Goal: Information Seeking & Learning: Learn about a topic

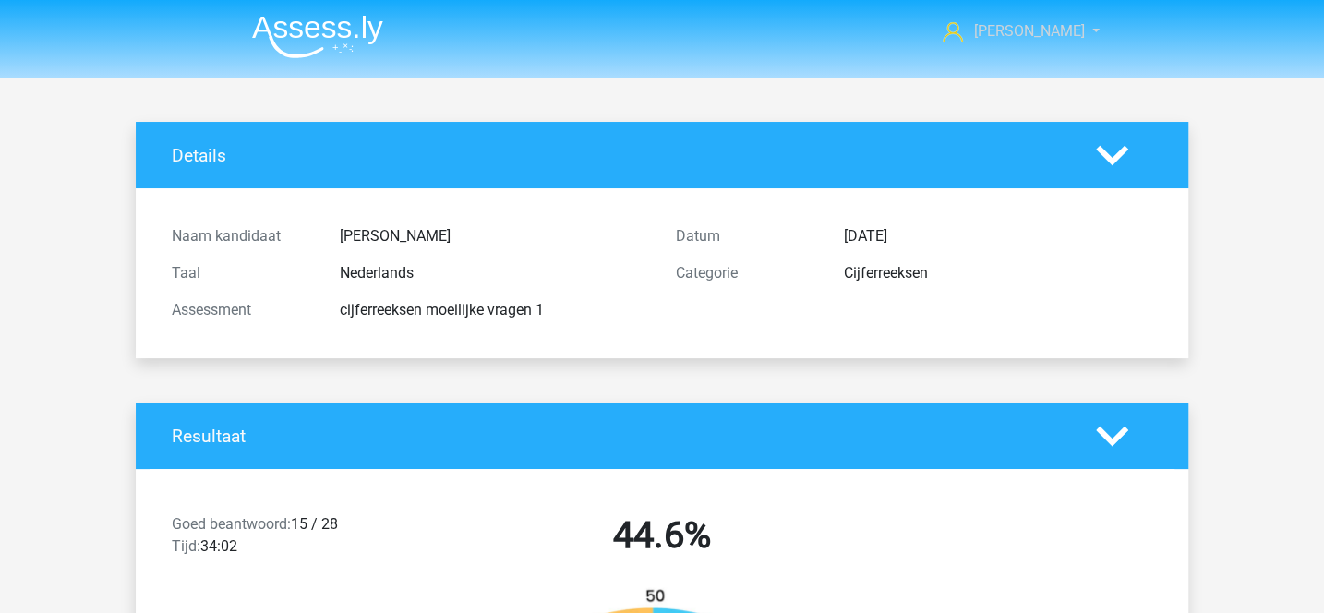
click at [1065, 30] on link "[PERSON_NAME]" at bounding box center [1010, 31] width 151 height 22
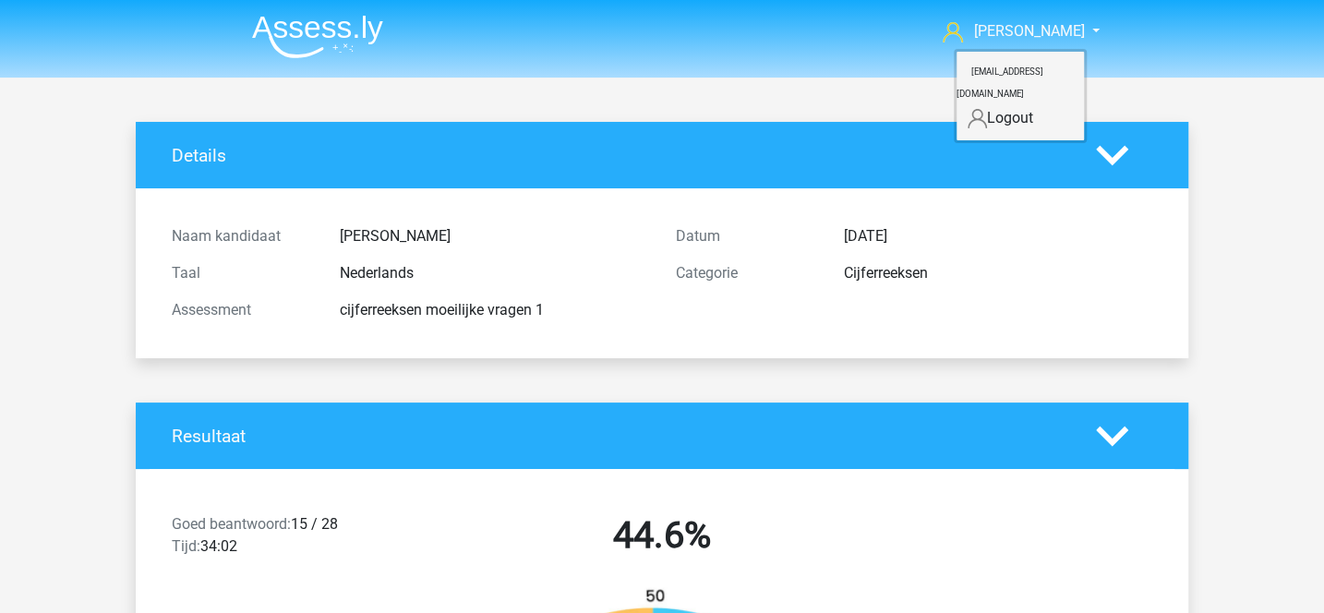
click at [328, 42] on img at bounding box center [317, 36] width 131 height 43
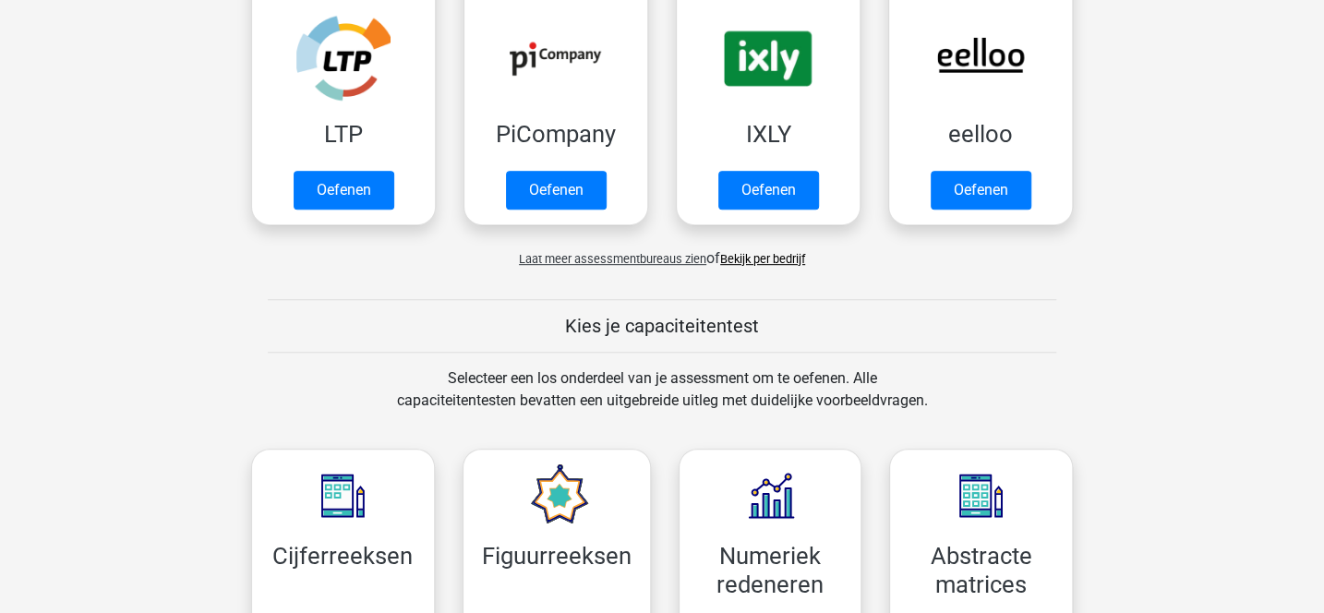
scroll to position [421, 0]
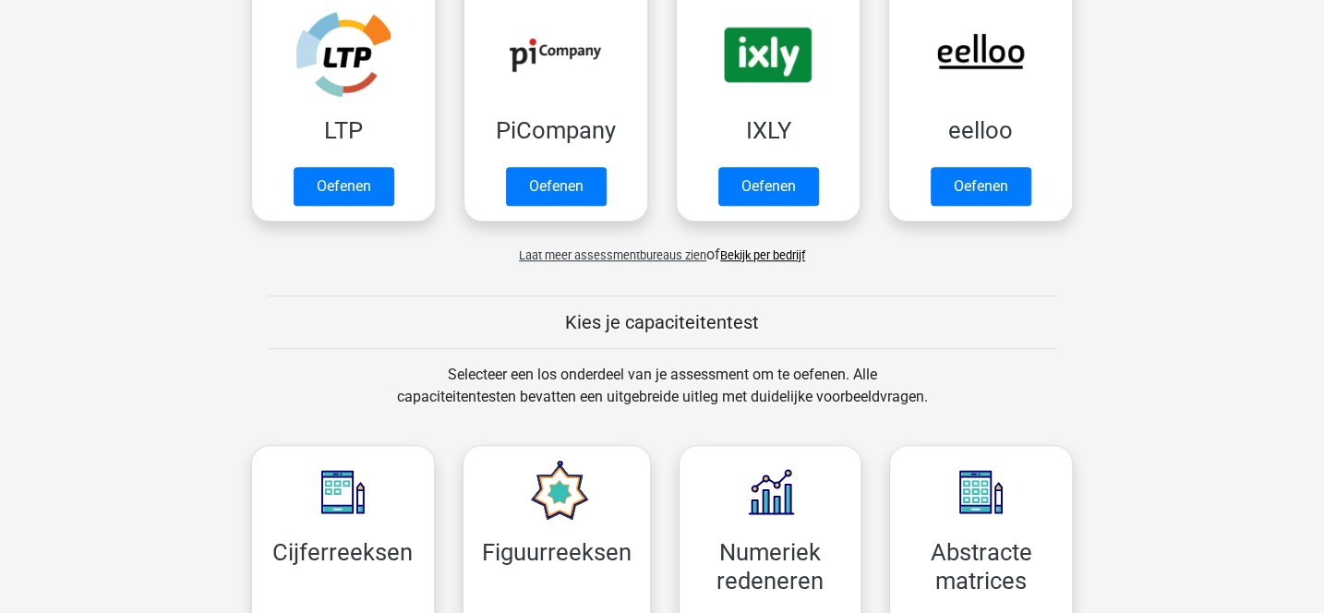
click at [668, 322] on h5 "Kies je capaciteitentest" at bounding box center [662, 322] width 788 height 22
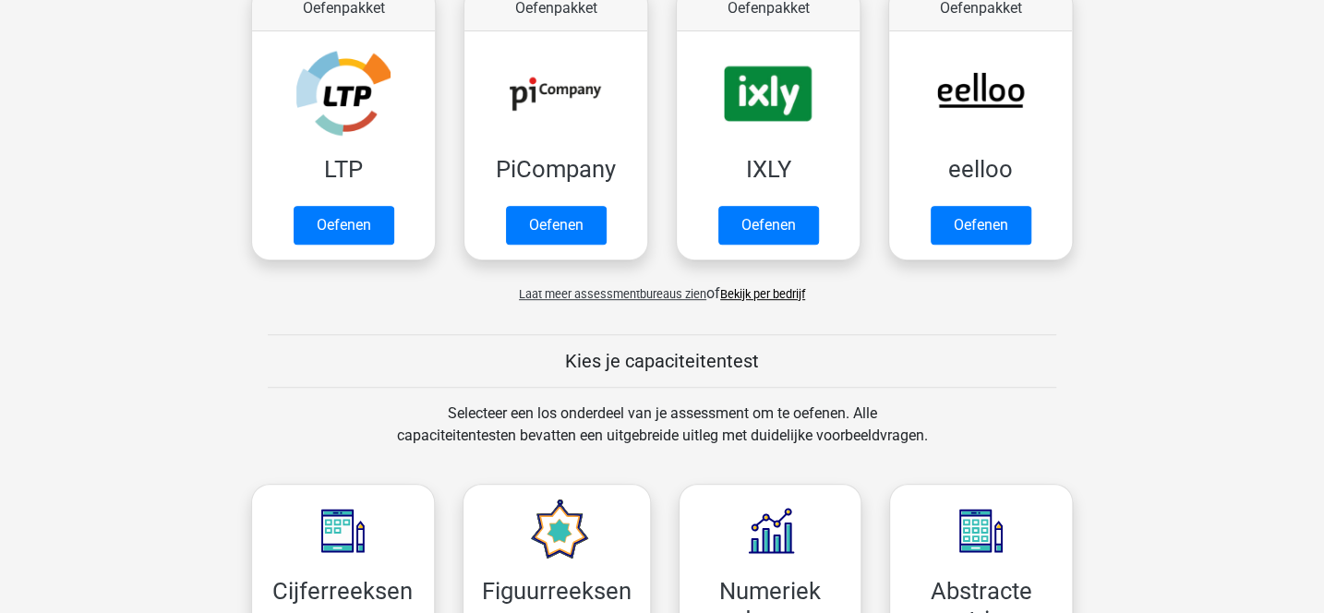
scroll to position [0, 0]
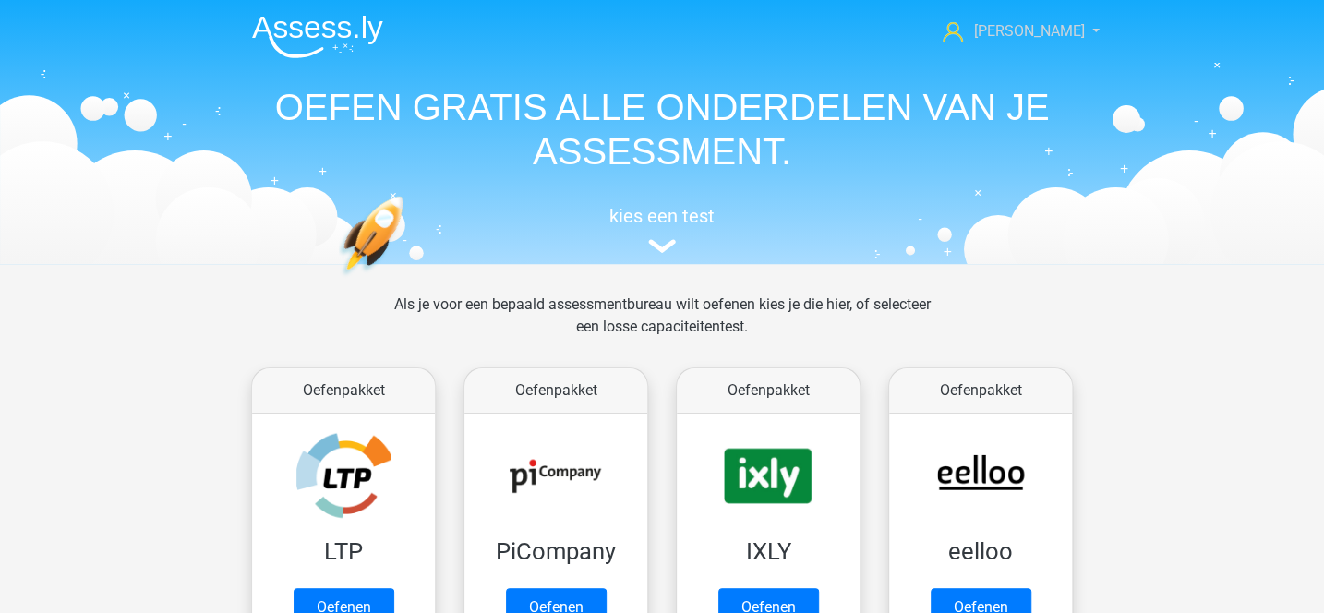
click at [1075, 30] on link "[PERSON_NAME]" at bounding box center [1010, 31] width 151 height 22
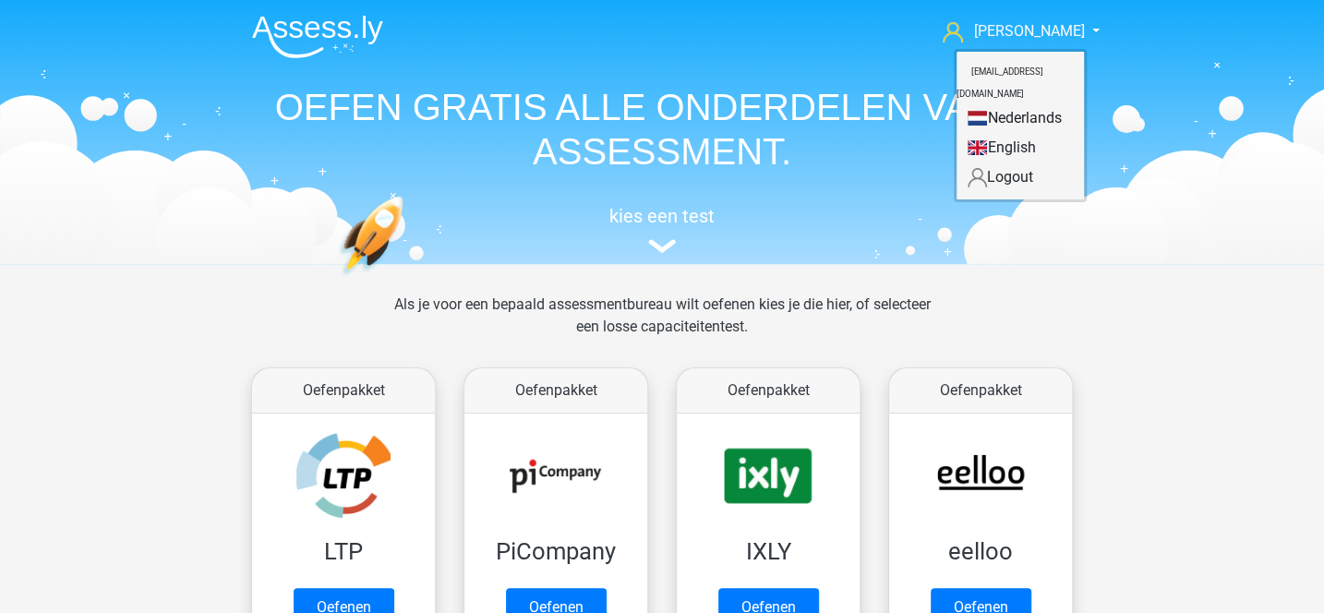
click at [780, 90] on h1 "OEFEN GRATIS ALLE ONDERDELEN VAN JE ASSESSMENT." at bounding box center [661, 129] width 849 height 89
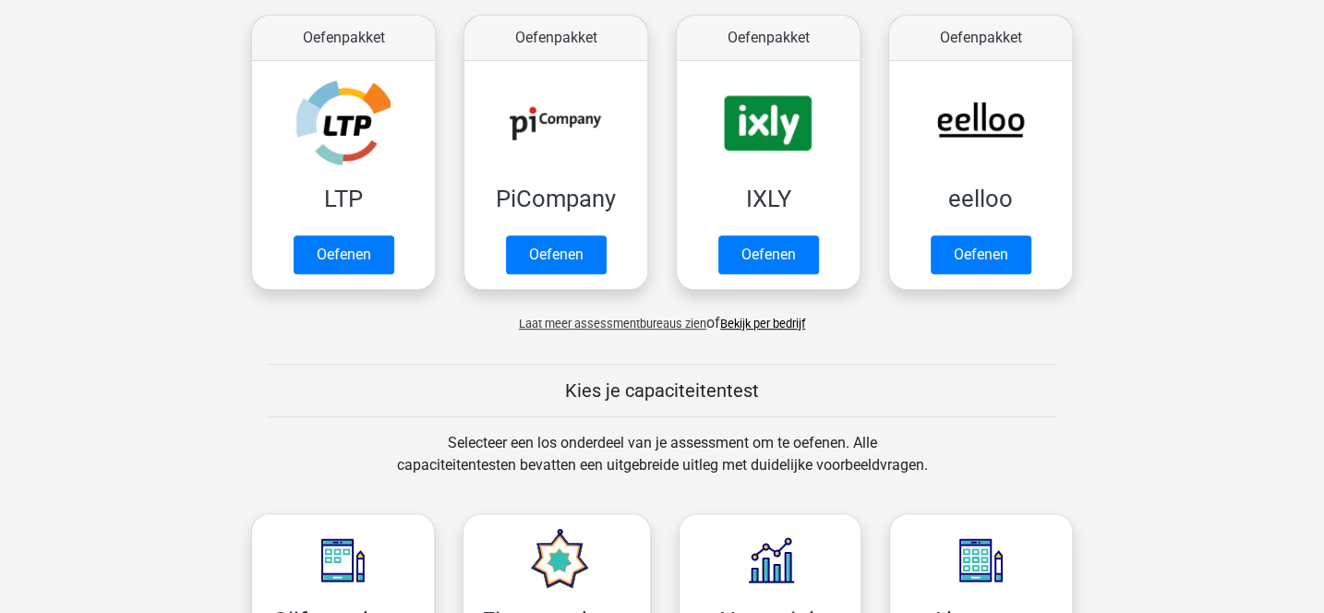
scroll to position [415, 0]
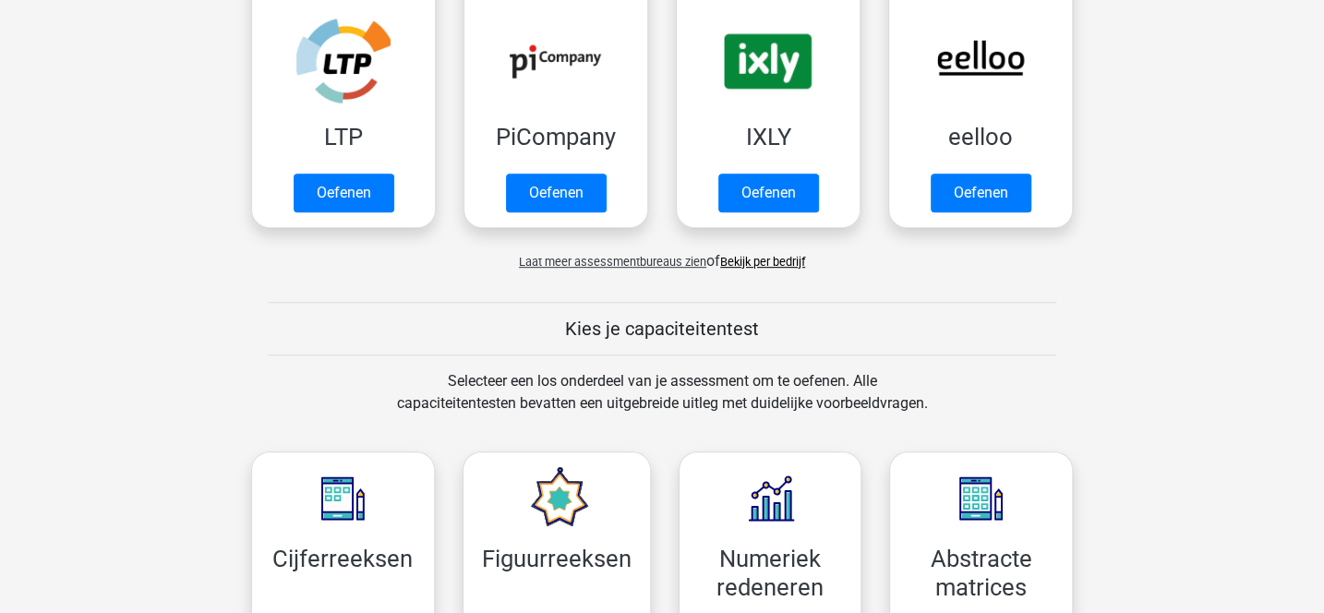
click at [658, 261] on span "Laat meer assessmentbureaus zien" at bounding box center [612, 262] width 187 height 14
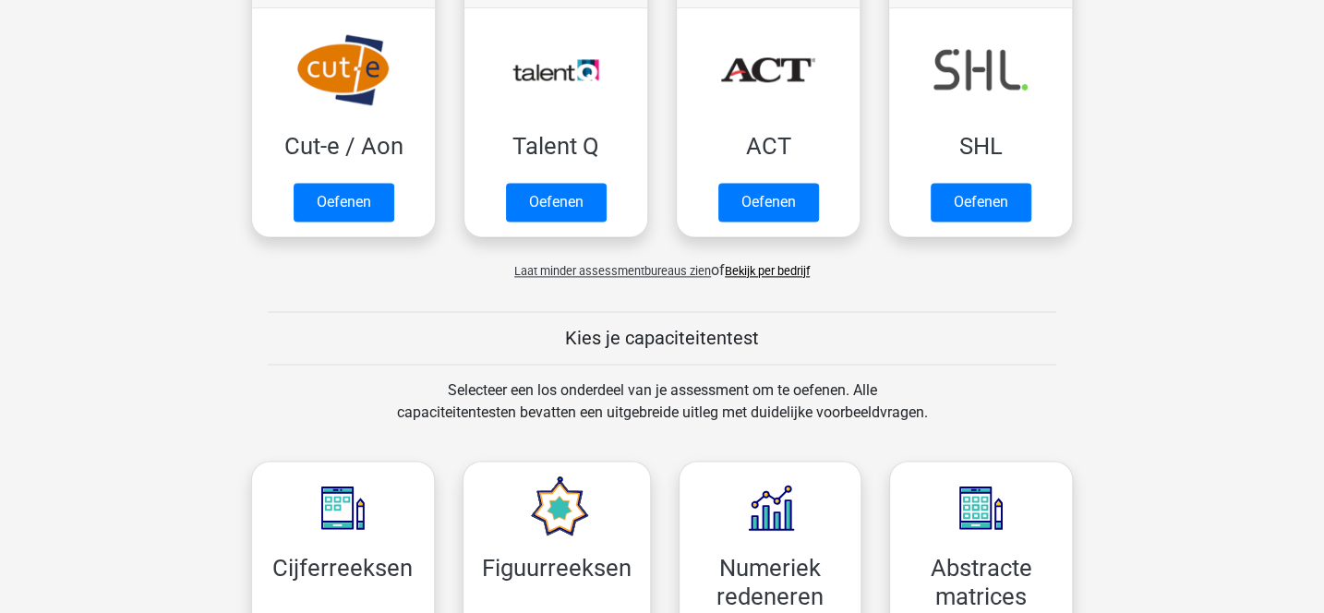
scroll to position [1342, 0]
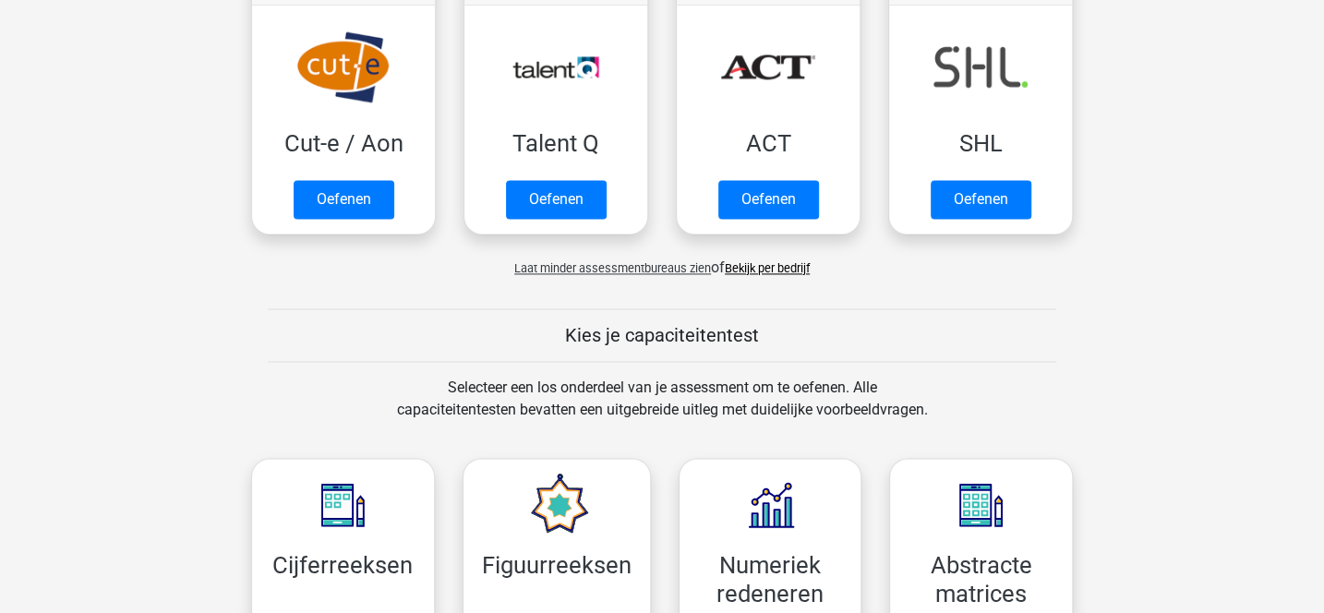
click at [739, 264] on link "Bekijk per bedrijf" at bounding box center [767, 269] width 85 height 14
click at [756, 263] on link "Bekijk per bedrijf" at bounding box center [767, 269] width 85 height 14
click at [556, 269] on span "Laat minder assessmentbureaus zien" at bounding box center [612, 269] width 197 height 14
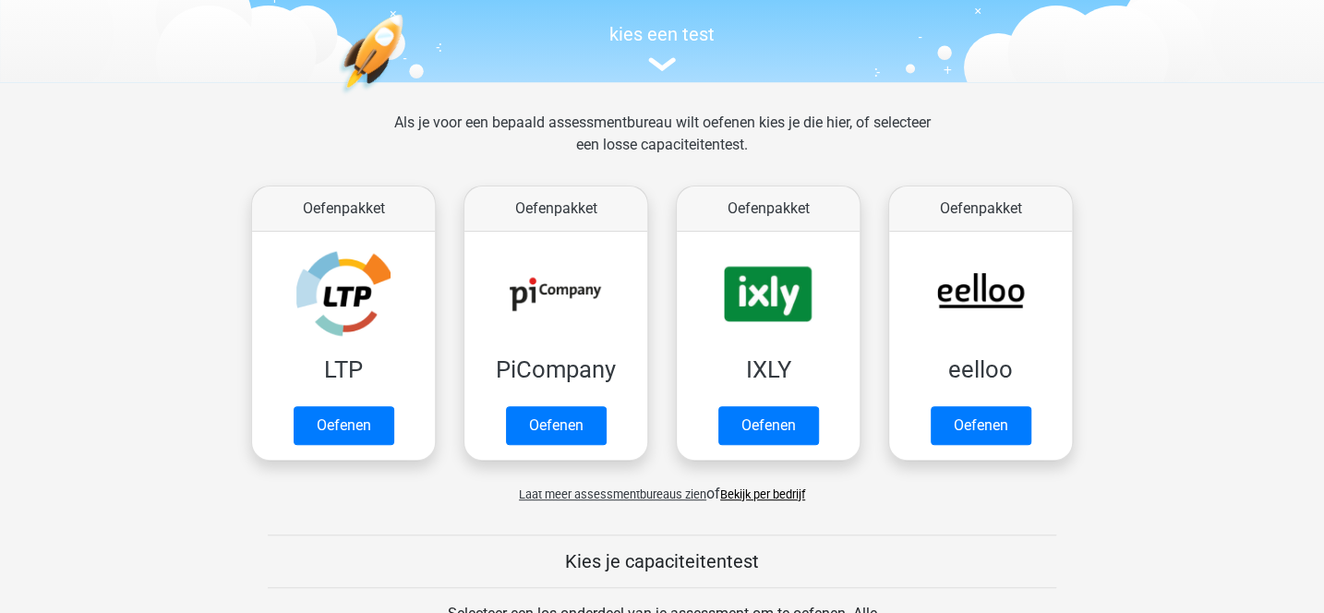
scroll to position [181, 0]
click at [648, 493] on span "Laat meer assessmentbureaus zien" at bounding box center [612, 495] width 187 height 14
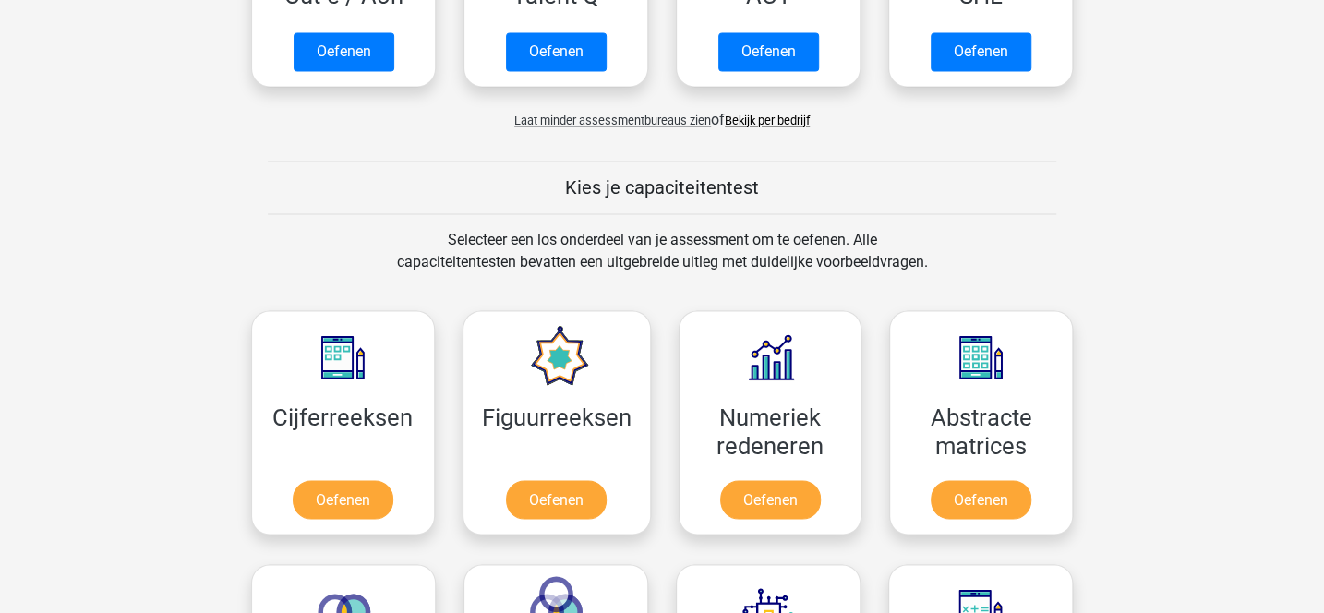
scroll to position [1519, 0]
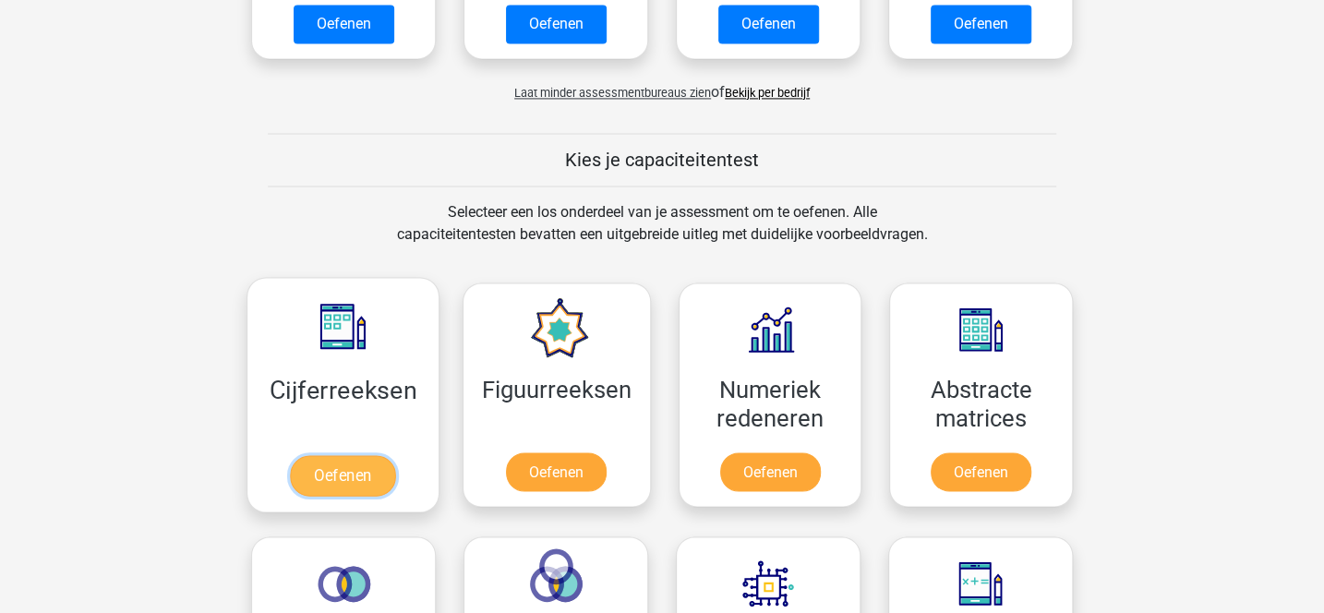
click at [351, 469] on link "Oefenen" at bounding box center [342, 475] width 105 height 41
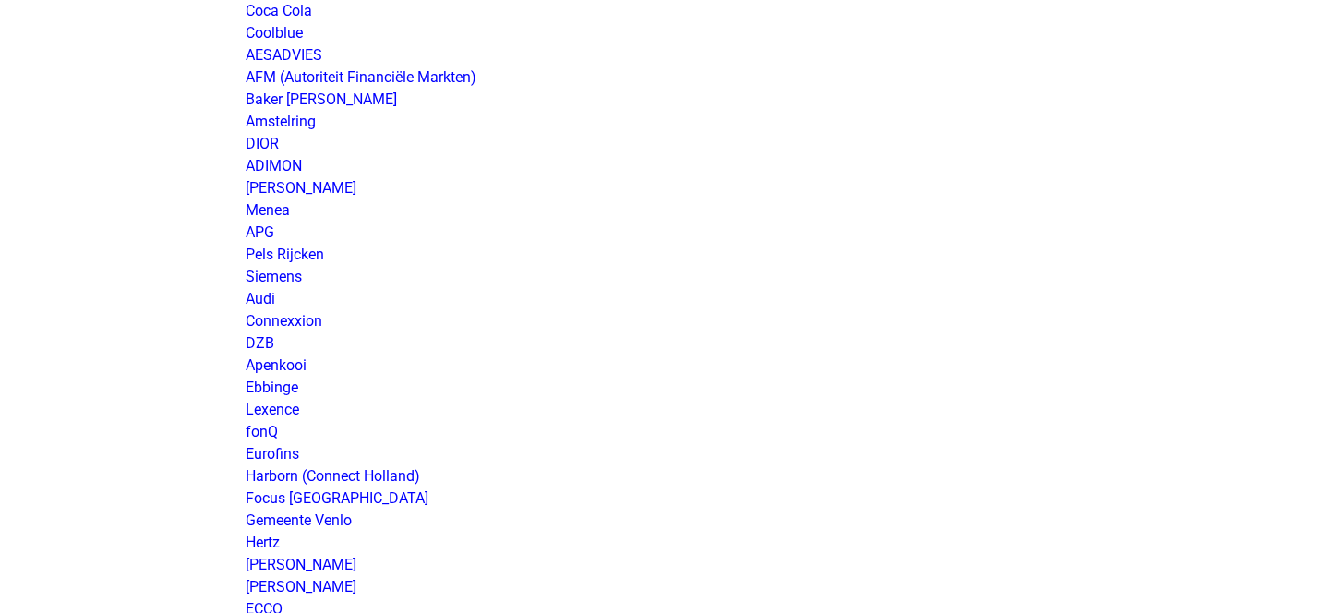
scroll to position [836, 0]
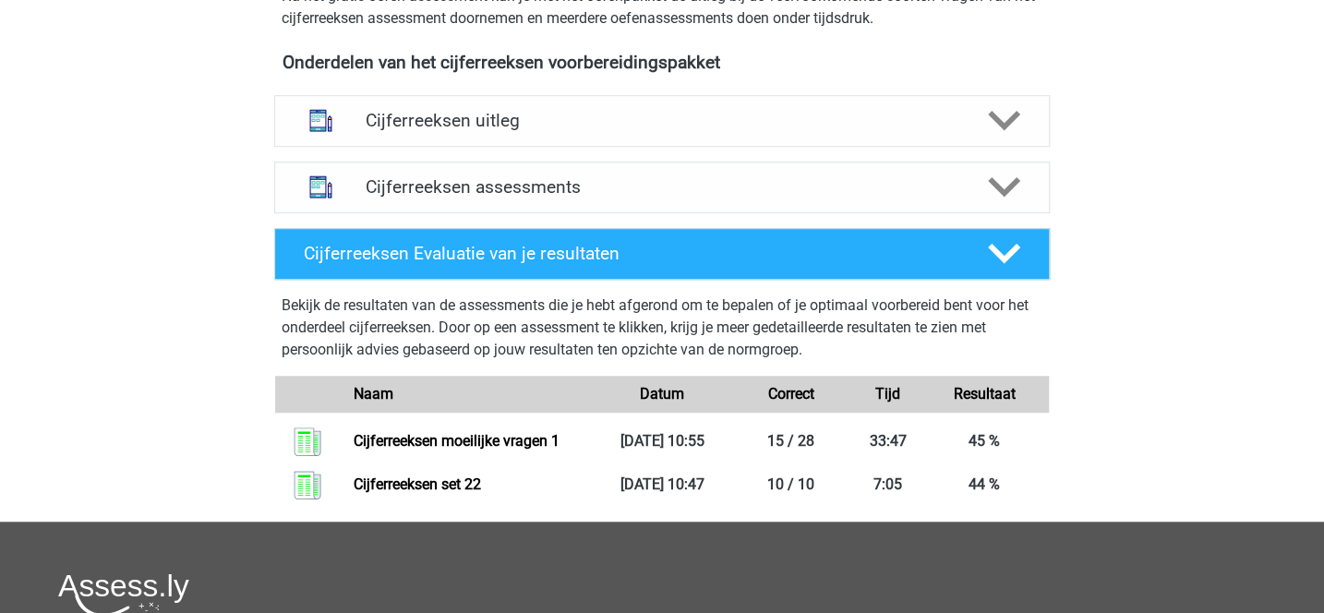
scroll to position [804, 0]
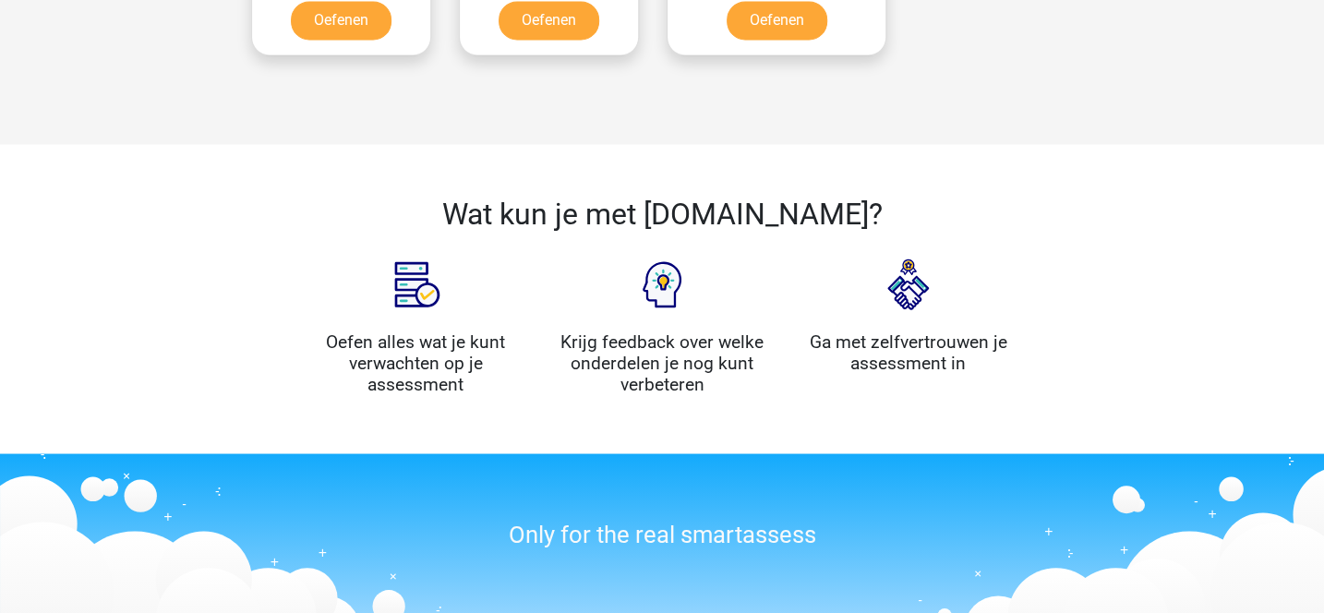
scroll to position [1817, 0]
